Goal: Browse casually

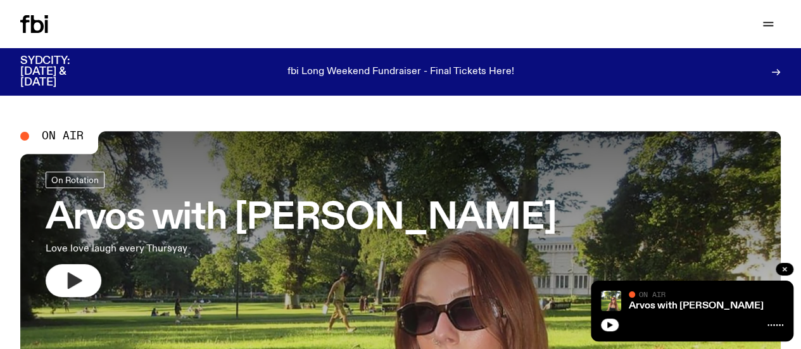
click at [74, 280] on icon "button" at bounding box center [75, 280] width 15 height 16
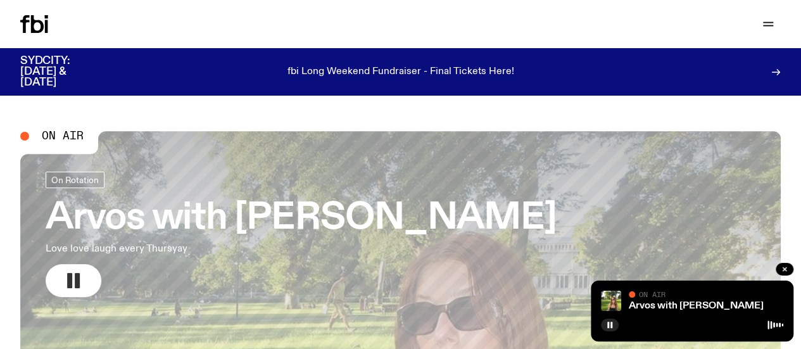
click at [75, 284] on rect "button" at bounding box center [77, 280] width 5 height 15
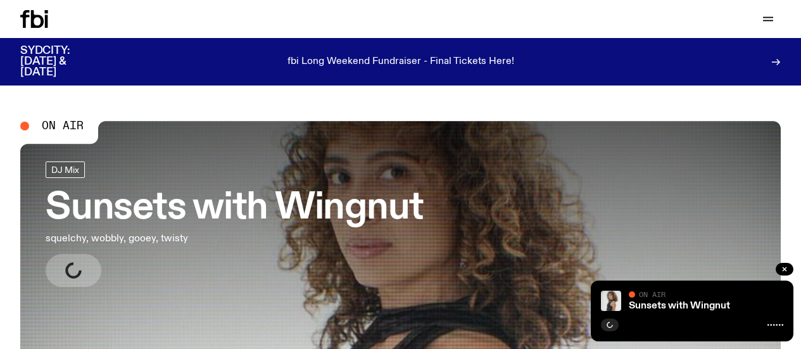
scroll to position [58, 0]
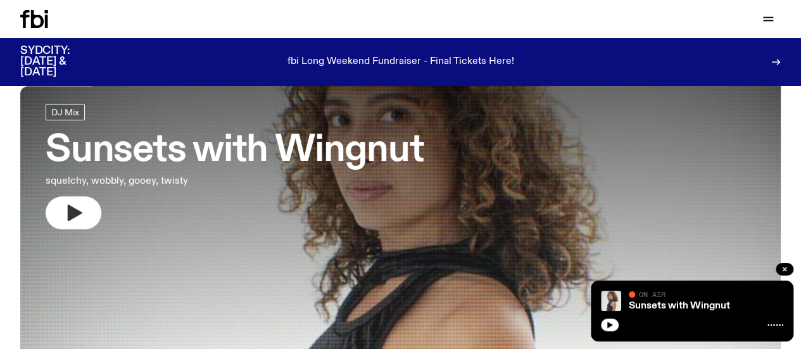
click at [68, 220] on icon "button" at bounding box center [75, 212] width 15 height 16
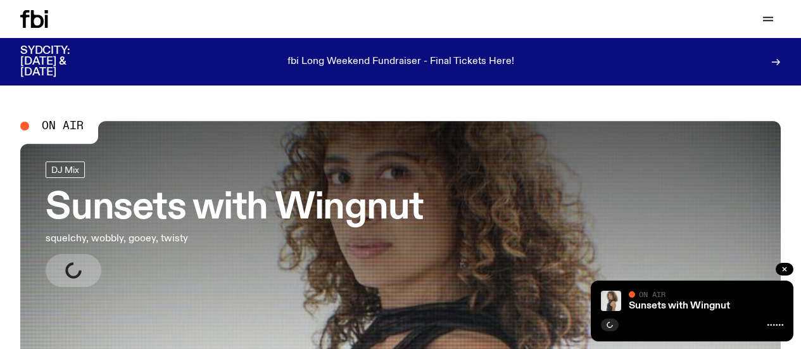
scroll to position [58, 0]
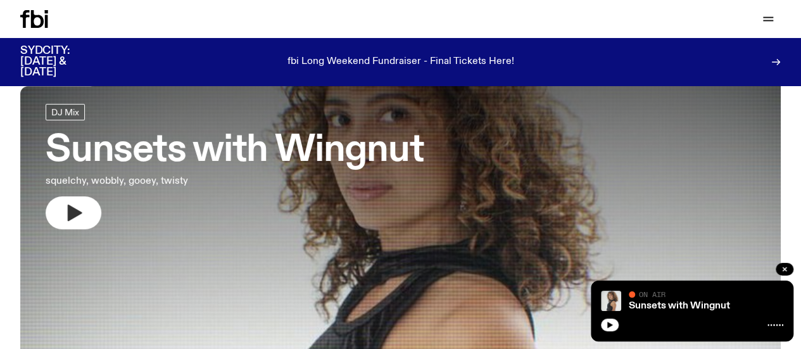
click at [74, 211] on icon "button" at bounding box center [75, 212] width 15 height 16
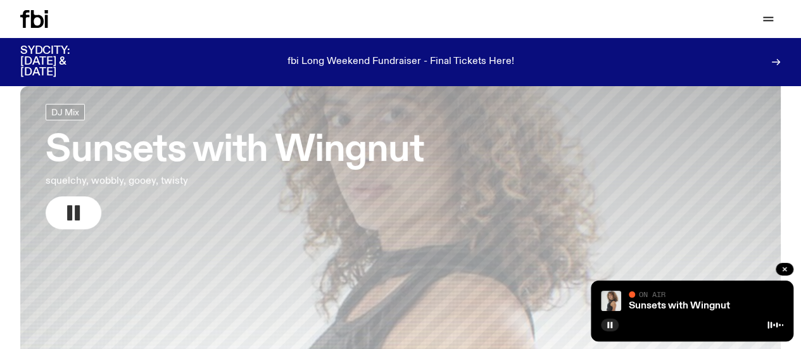
click at [75, 211] on rect "button" at bounding box center [77, 212] width 5 height 15
